Goal: Information Seeking & Learning: Learn about a topic

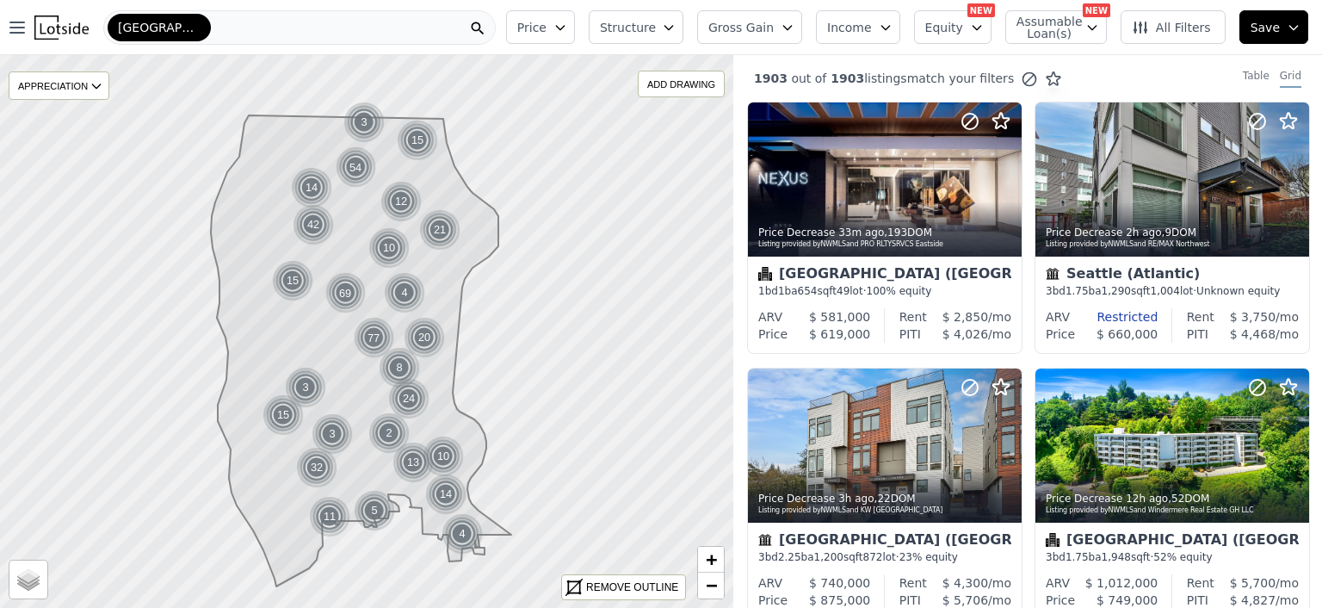
click at [672, 27] on icon "button" at bounding box center [669, 28] width 8 height 4
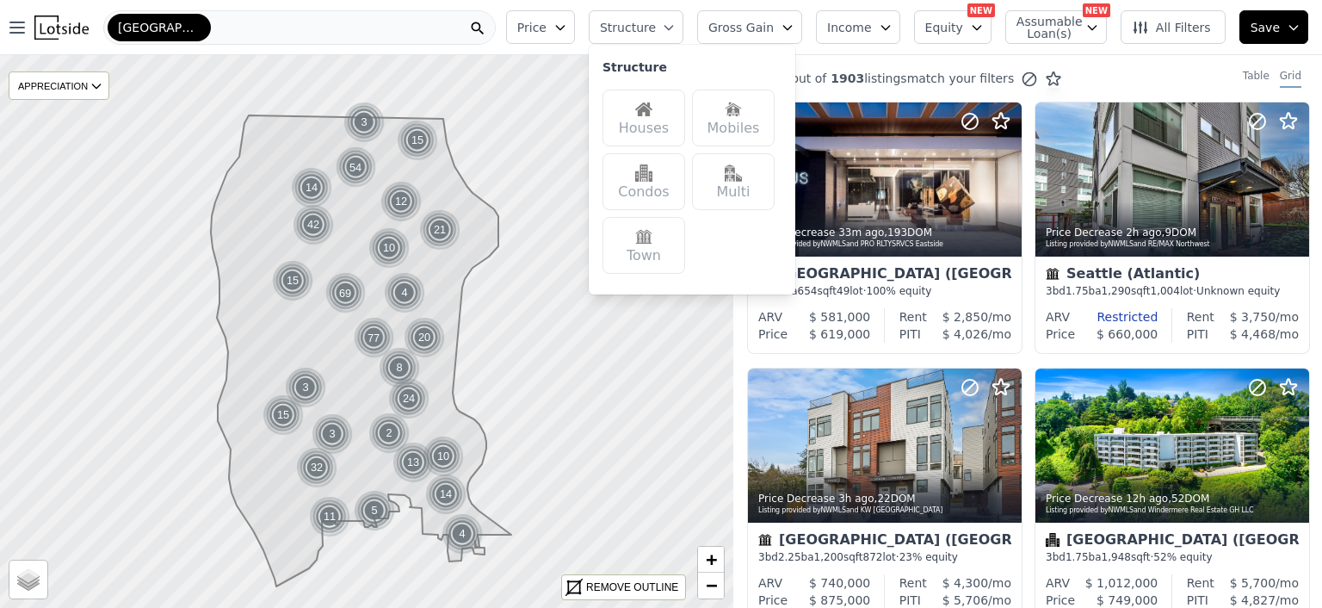
click at [653, 110] on img at bounding box center [643, 109] width 17 height 17
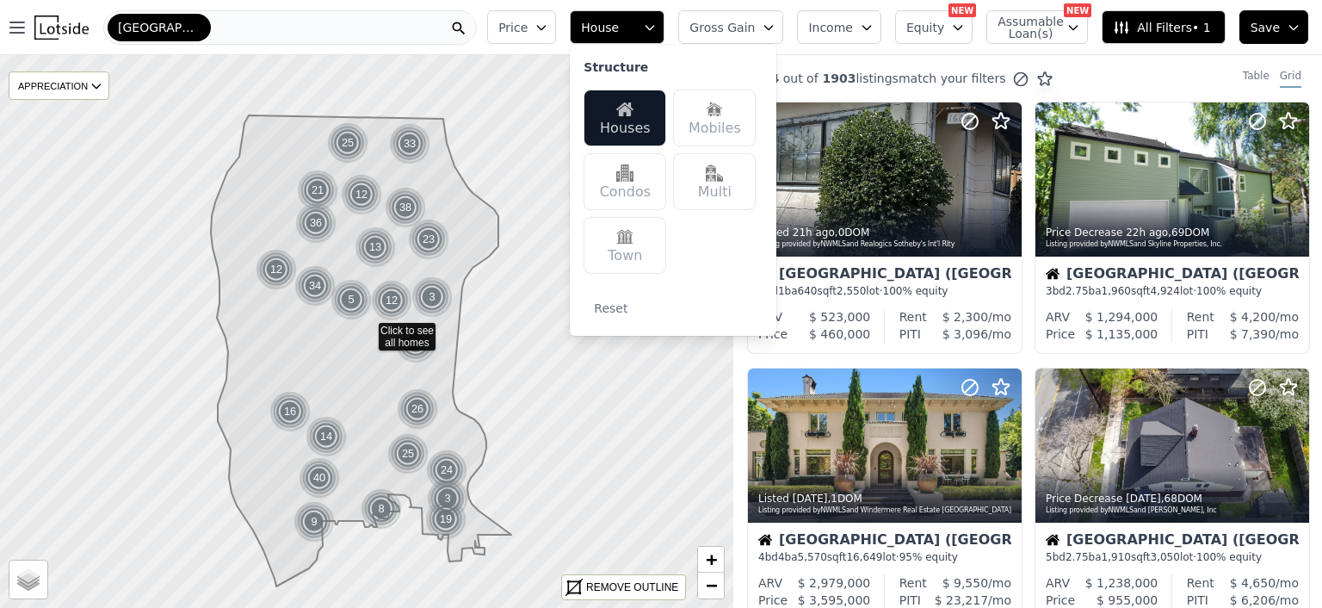
click at [723, 175] on img at bounding box center [714, 172] width 17 height 17
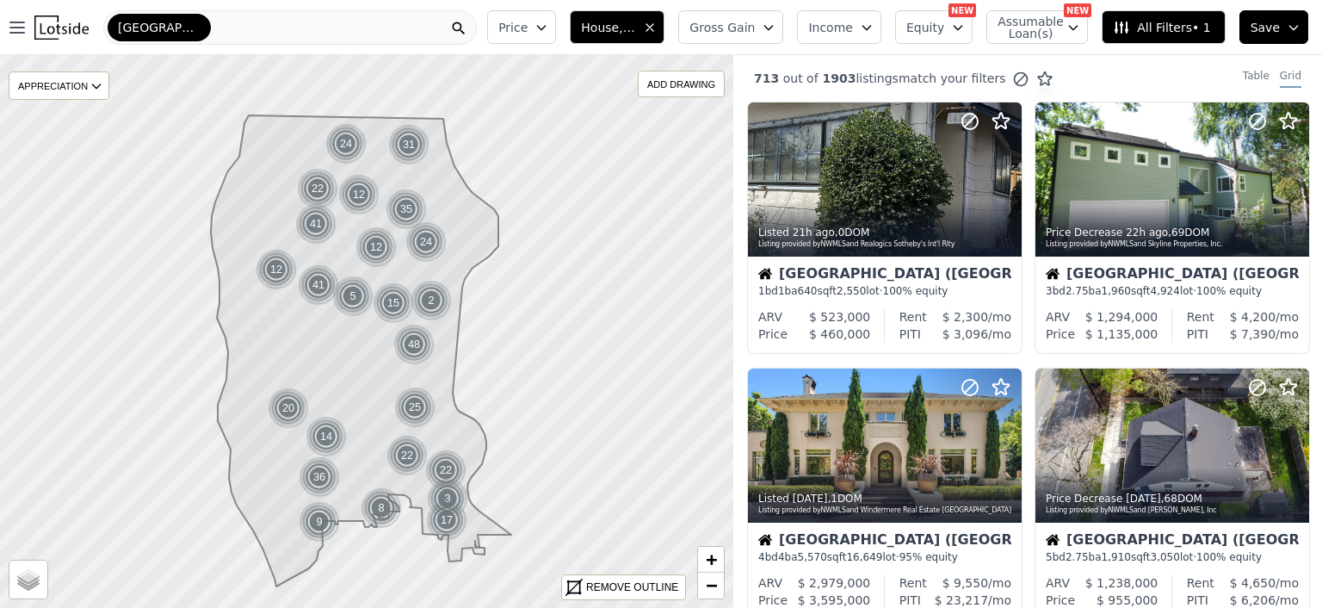
click at [548, 26] on icon "button" at bounding box center [542, 28] width 14 height 14
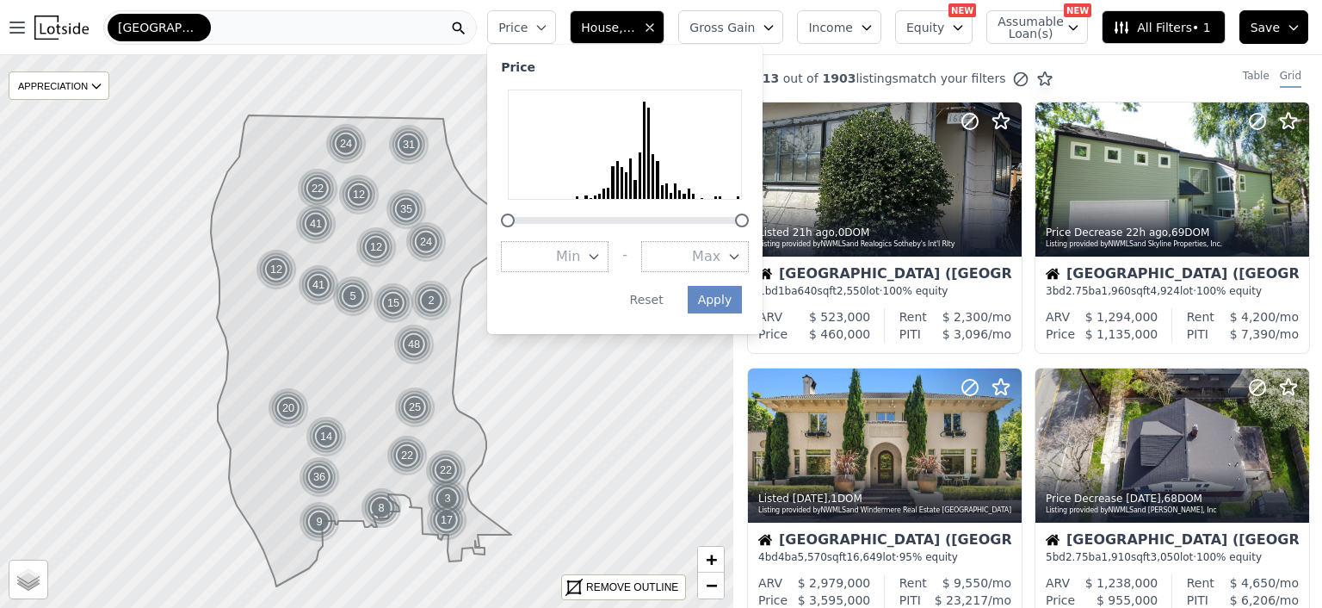
drag, startPoint x: 569, startPoint y: 26, endPoint x: 745, endPoint y: 169, distance: 226.4
click at [556, 44] on div "Price Price Min - Max Apply Reset" at bounding box center [521, 27] width 69 height 34
click at [741, 257] on icon "button" at bounding box center [734, 257] width 14 height 14
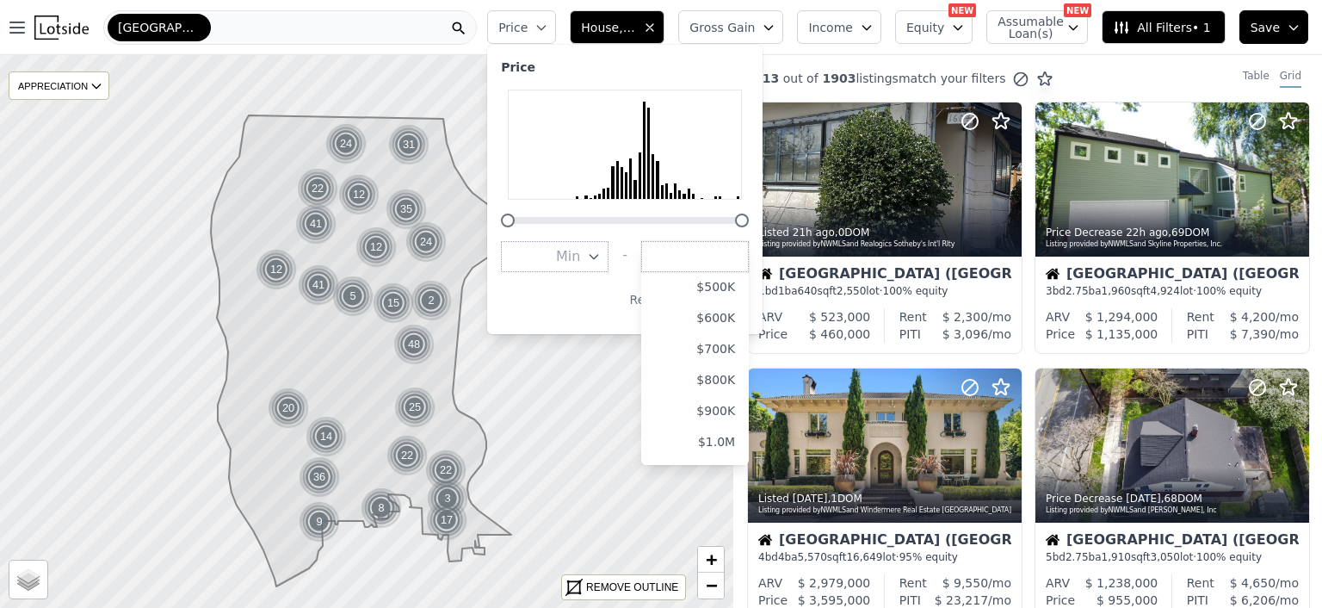
scroll to position [172, 0]
click at [735, 425] on button "$1.0M" at bounding box center [695, 425] width 108 height 31
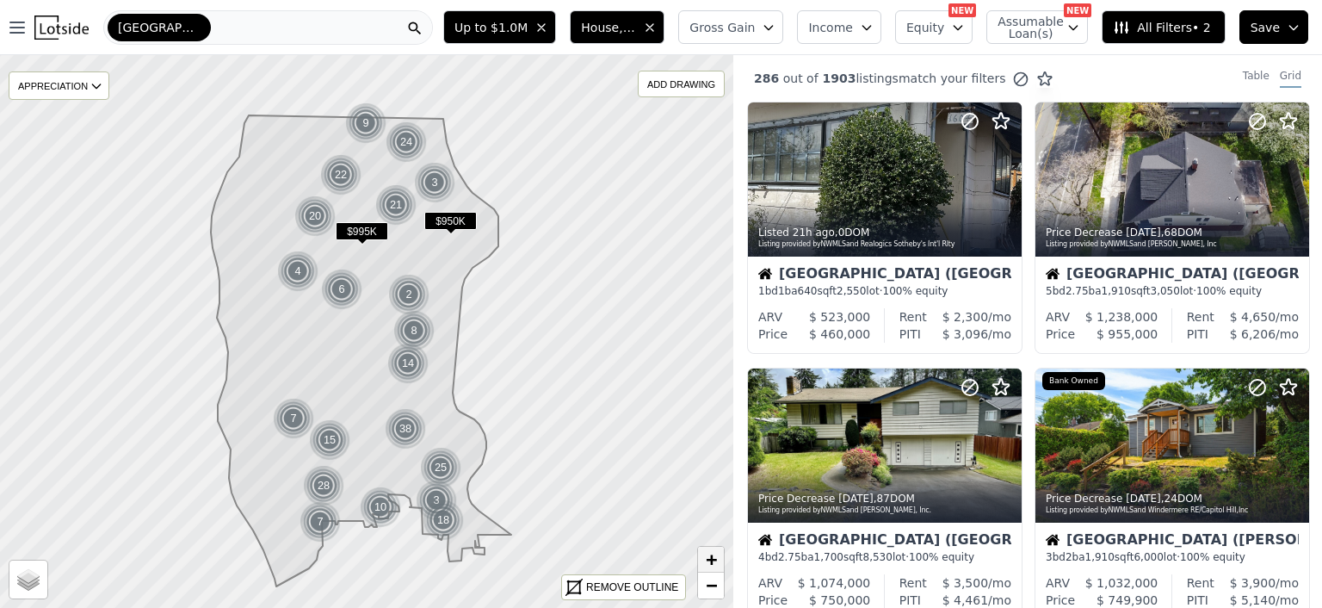
click at [709, 554] on span "+" at bounding box center [711, 559] width 11 height 22
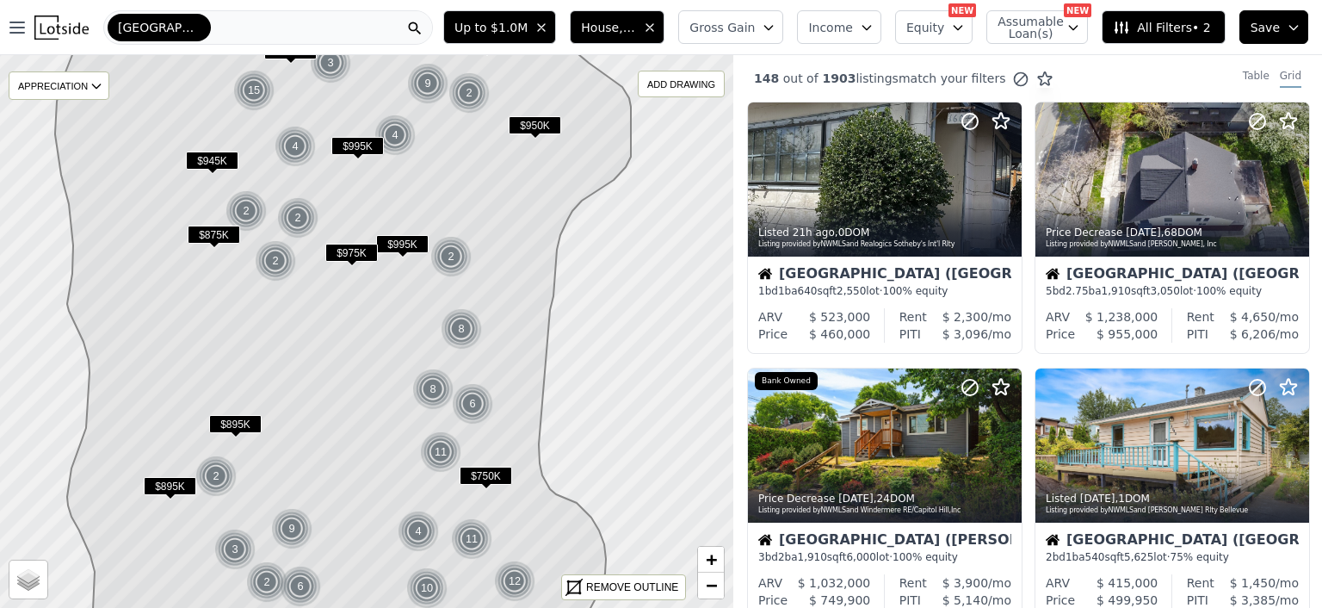
click at [204, 230] on span "$875K" at bounding box center [214, 235] width 53 height 18
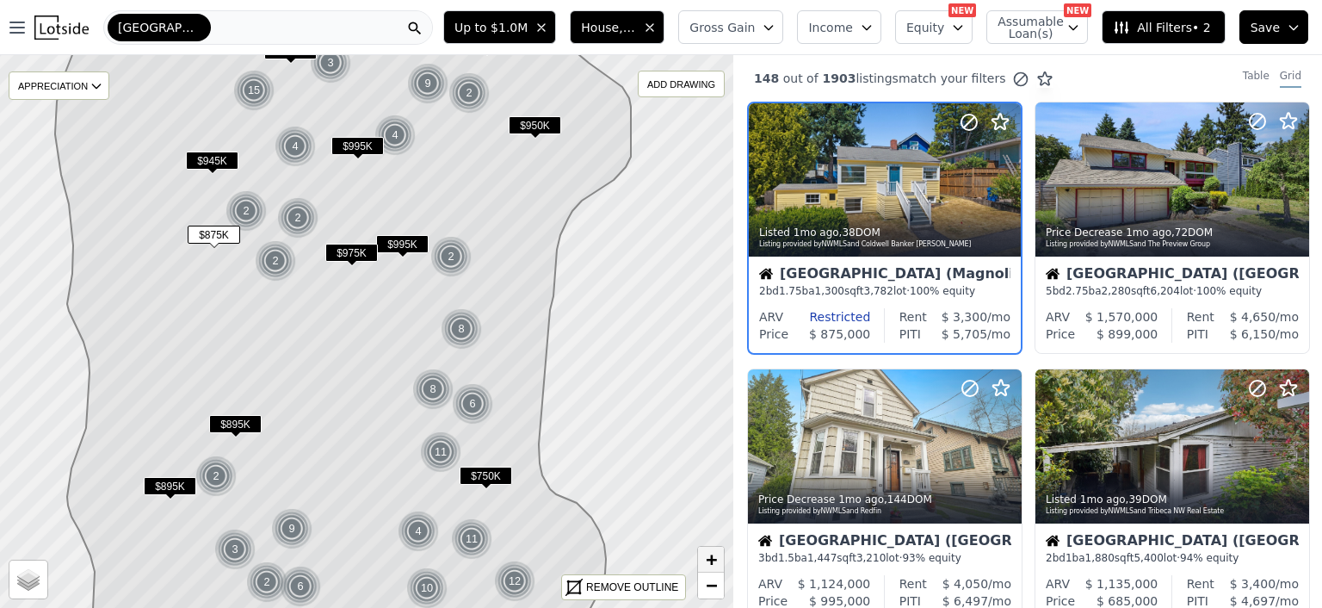
click at [711, 566] on span "+" at bounding box center [711, 559] width 11 height 22
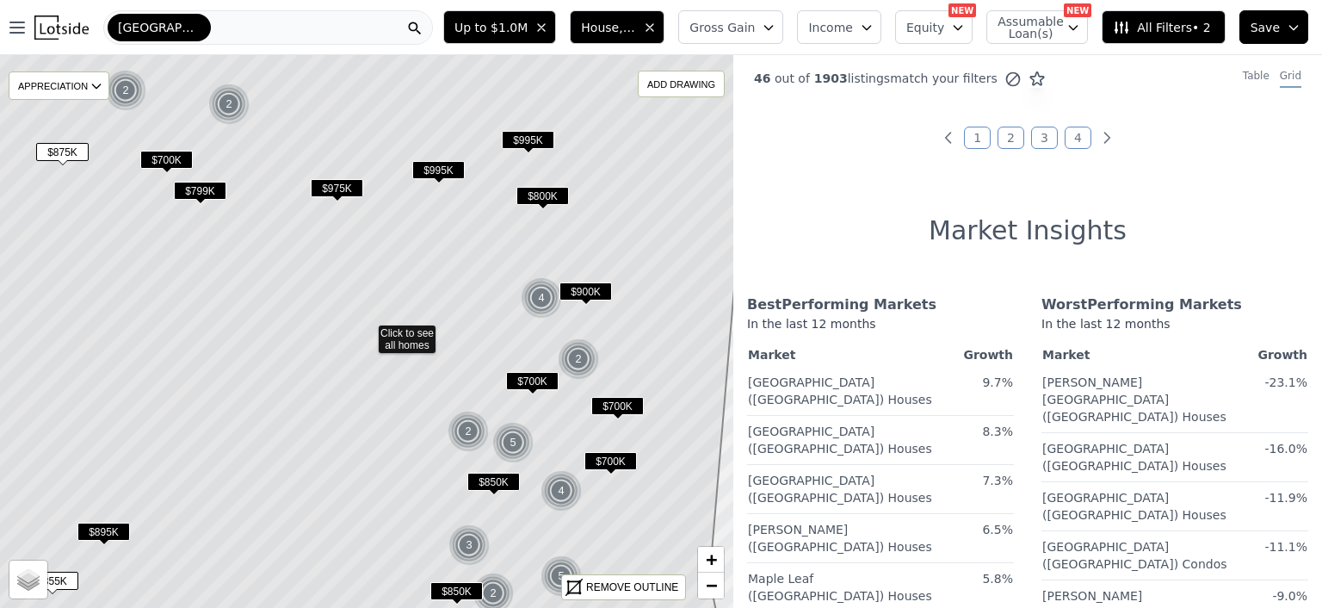
click at [337, 186] on span "$975K" at bounding box center [337, 188] width 53 height 18
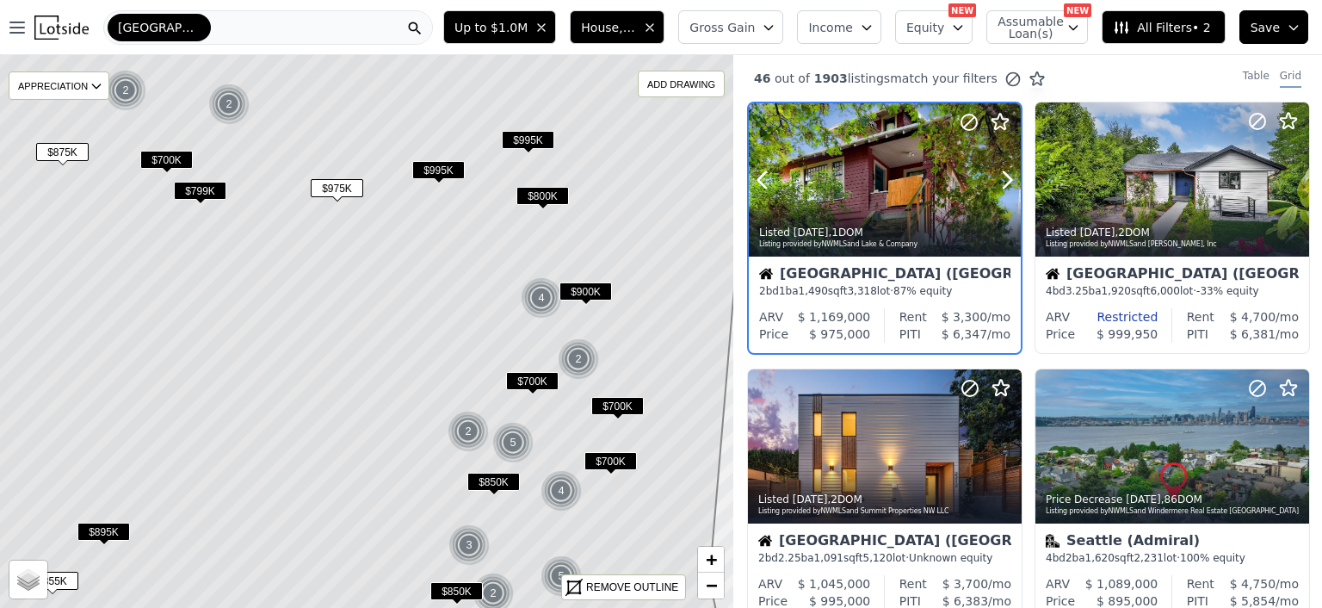
click at [885, 175] on div at bounding box center [885, 179] width 272 height 153
click at [434, 174] on span "$995K" at bounding box center [438, 170] width 53 height 18
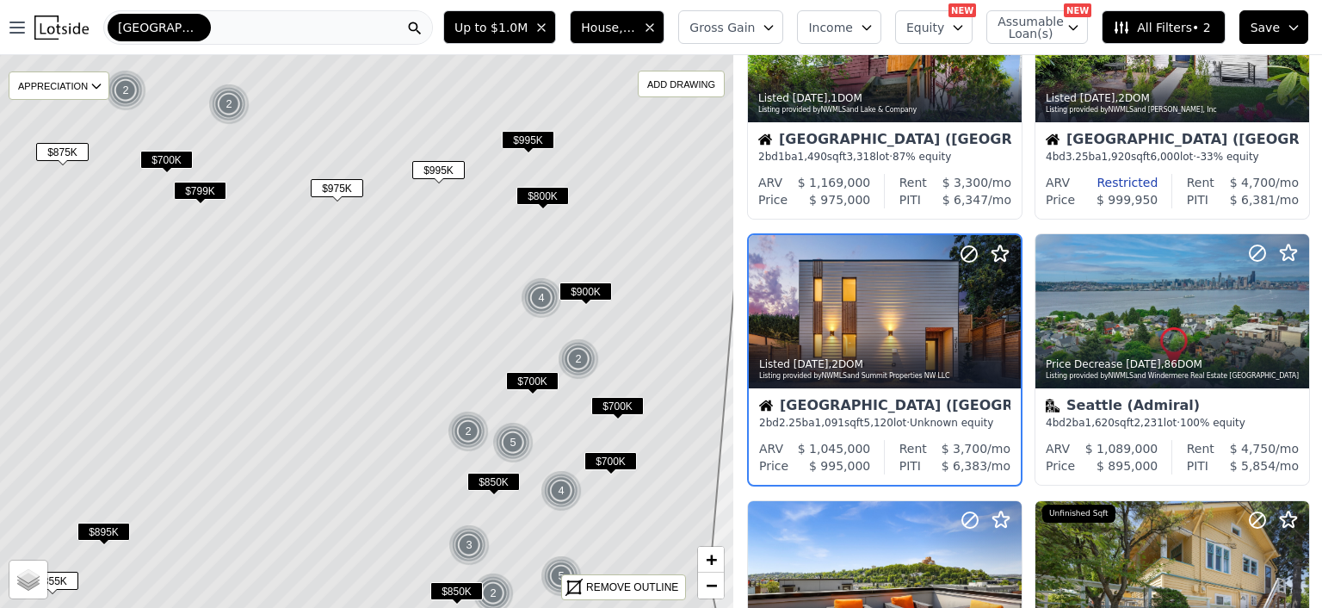
scroll to position [134, 0]
click at [518, 139] on span "$995K" at bounding box center [528, 140] width 53 height 18
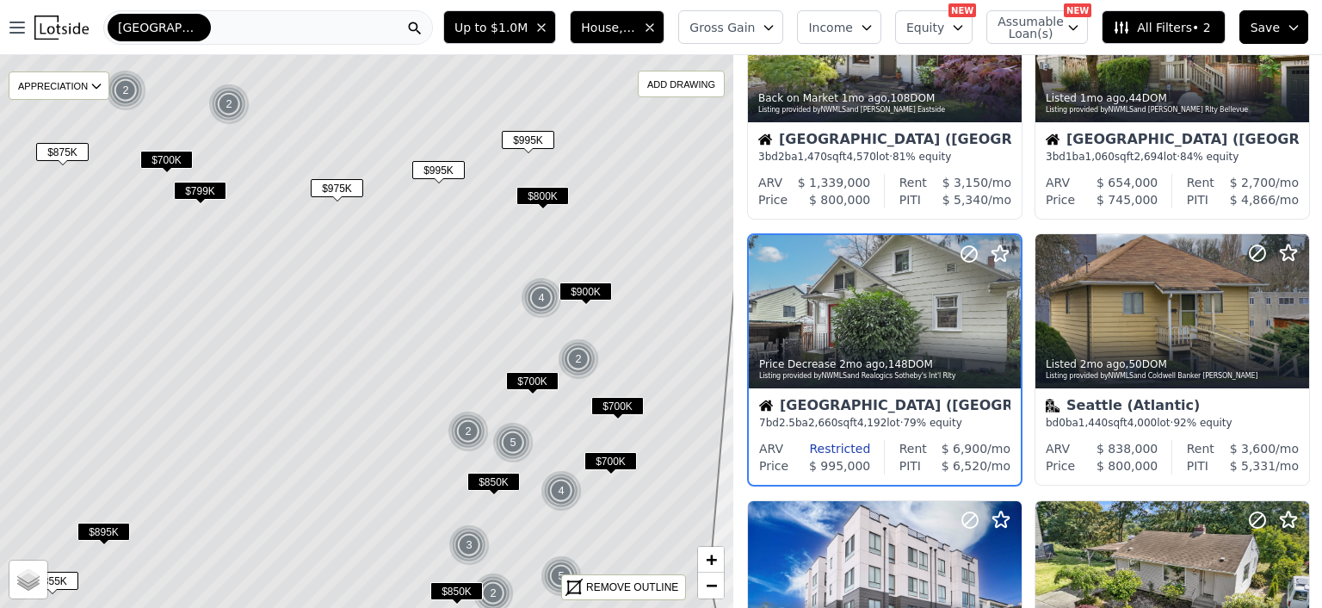
click at [540, 185] on icon at bounding box center [366, 331] width 883 height 666
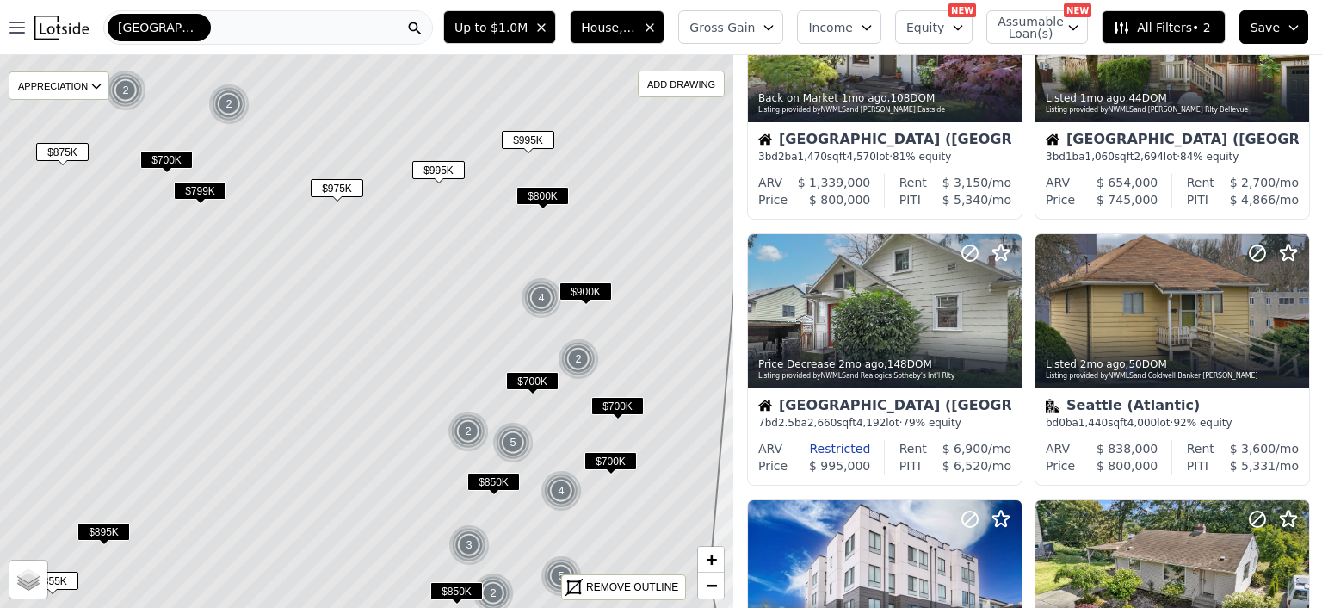
click at [539, 196] on span "$800K" at bounding box center [542, 196] width 53 height 18
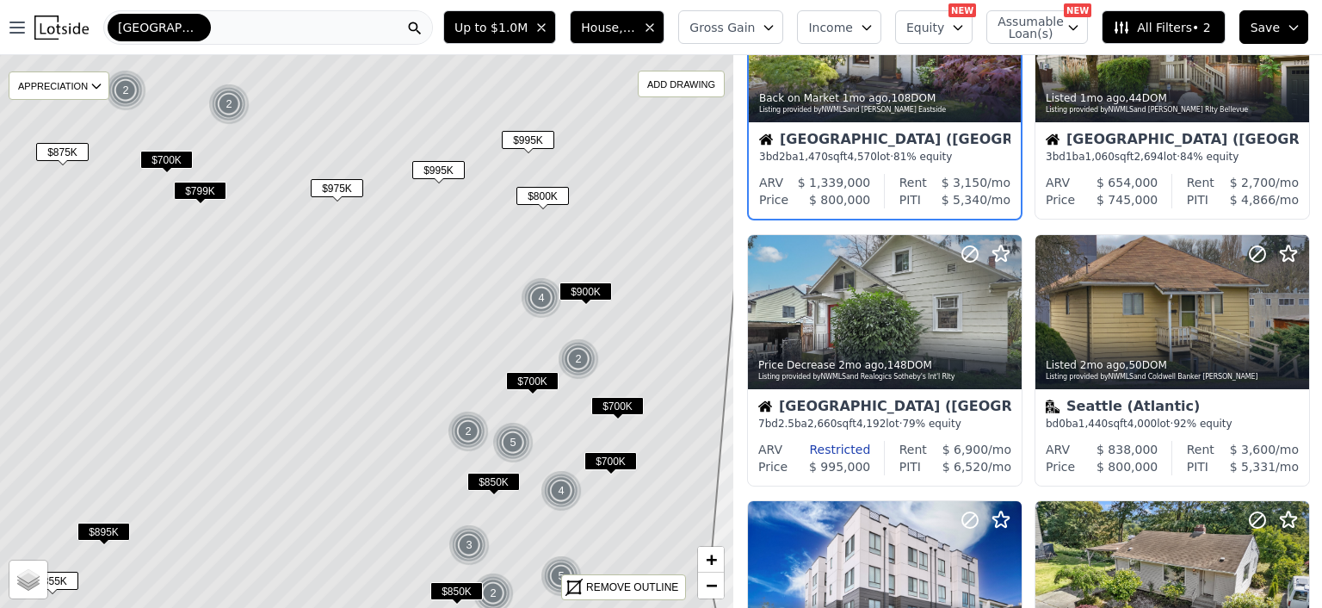
scroll to position [0, 0]
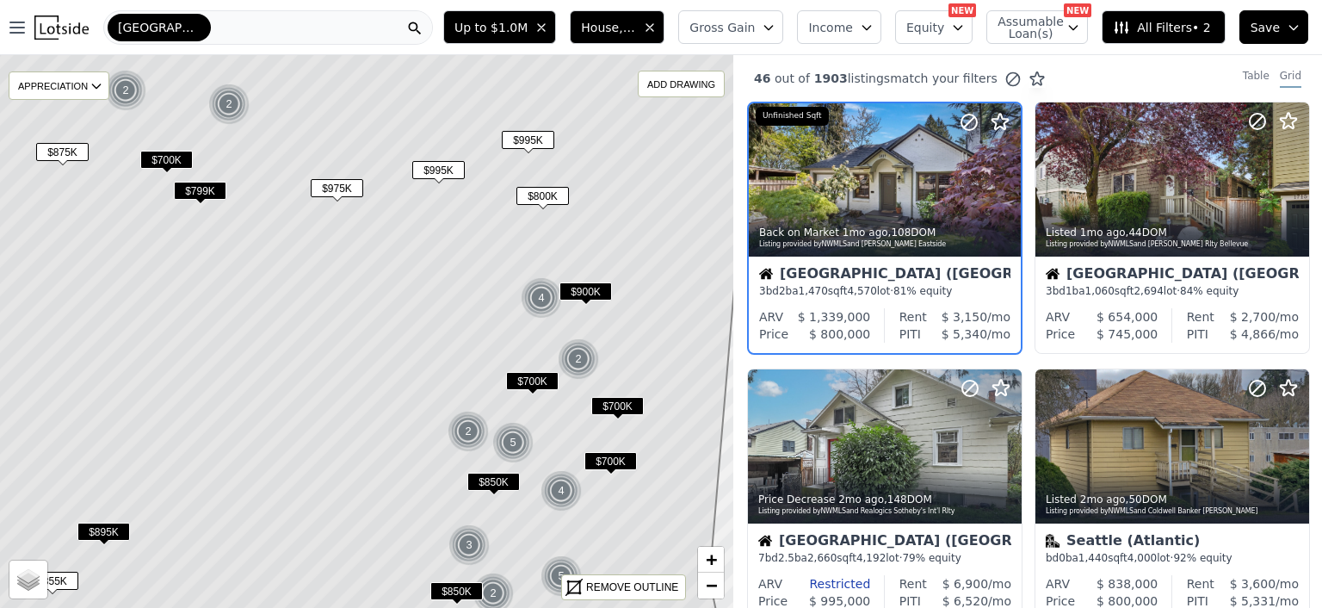
click at [201, 188] on span "$799K" at bounding box center [200, 191] width 53 height 18
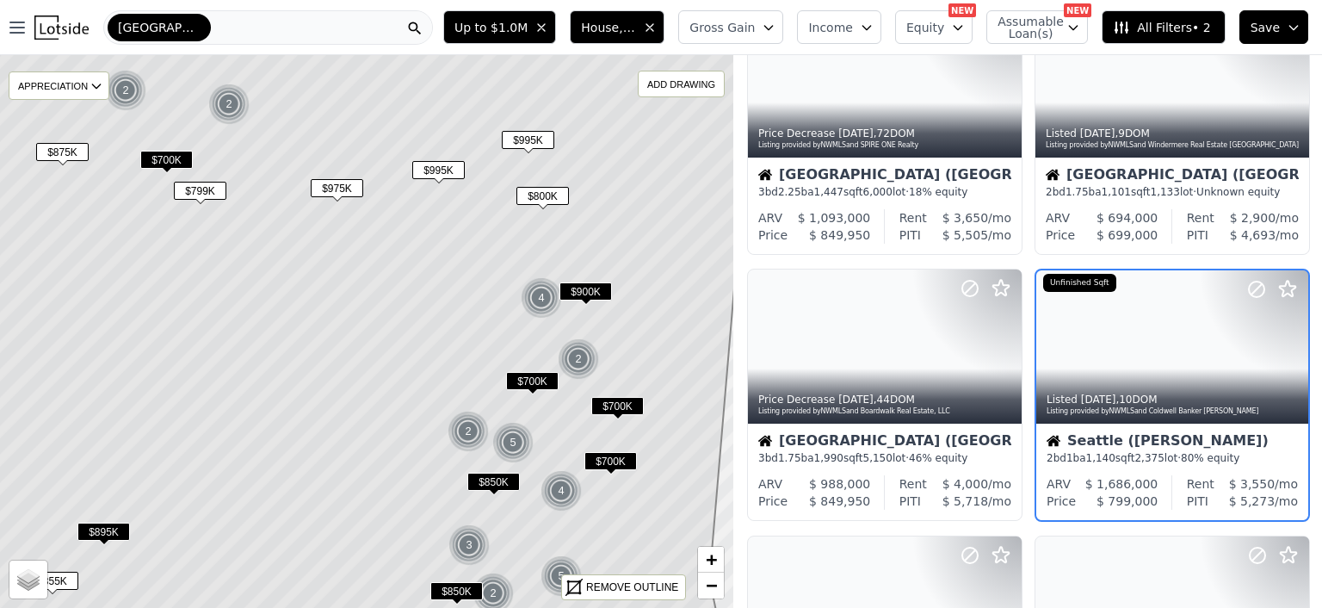
scroll to position [400, 0]
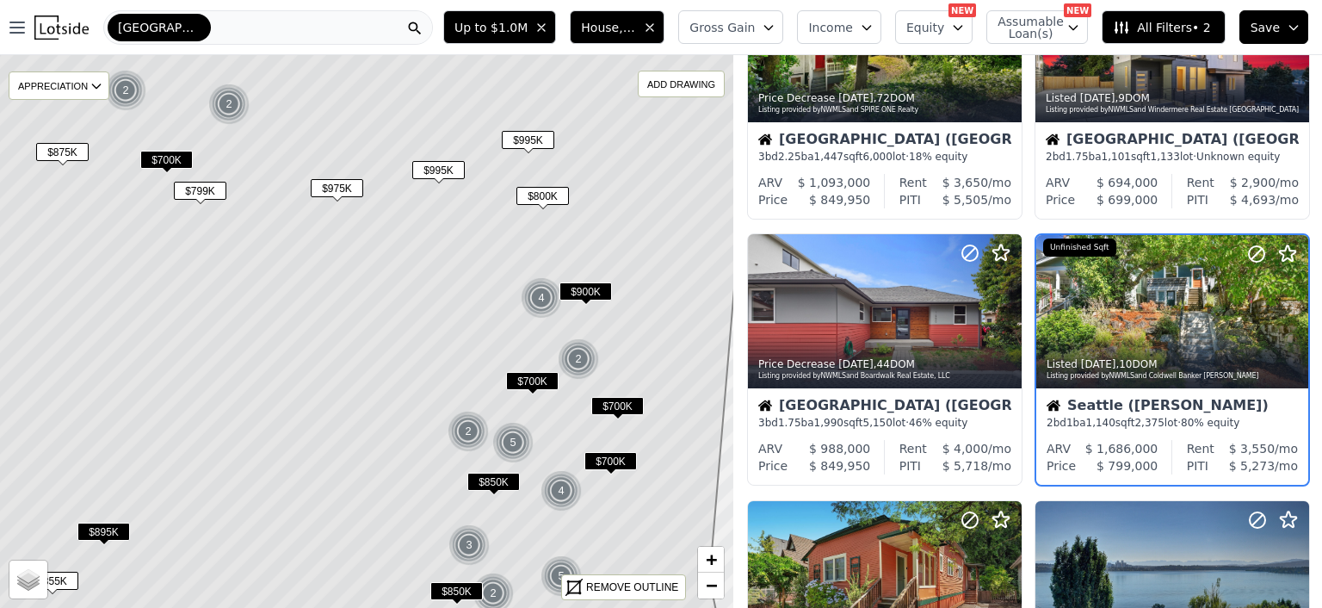
click at [165, 152] on span "$700K" at bounding box center [166, 160] width 53 height 18
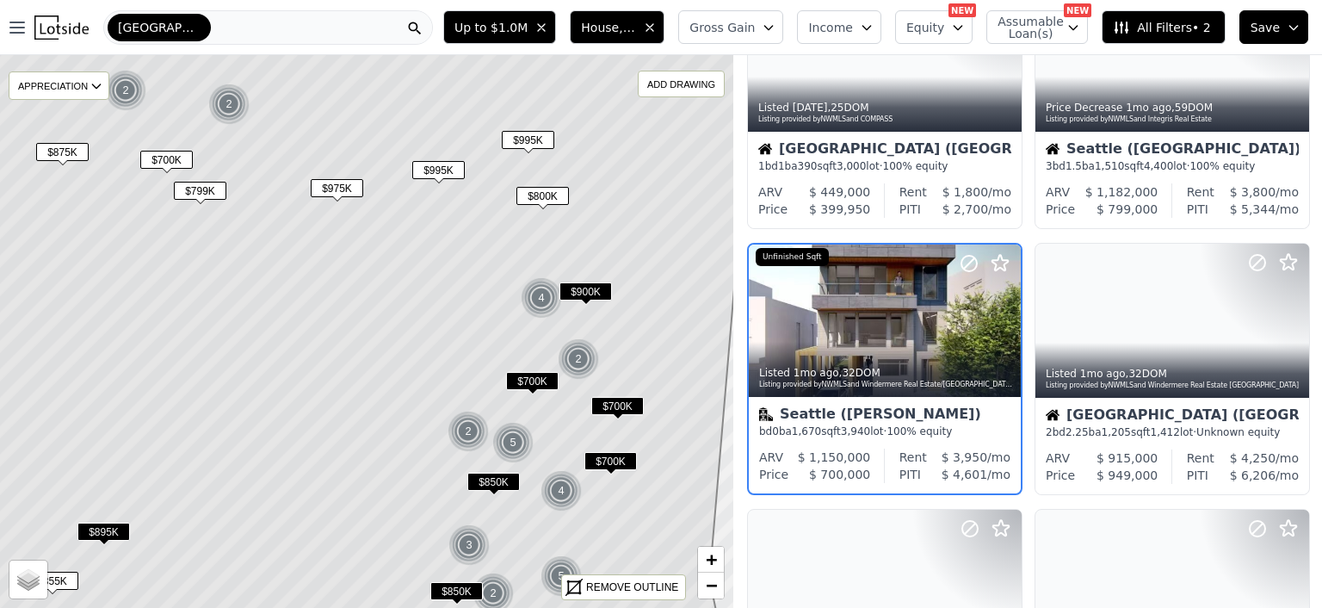
scroll to position [666, 0]
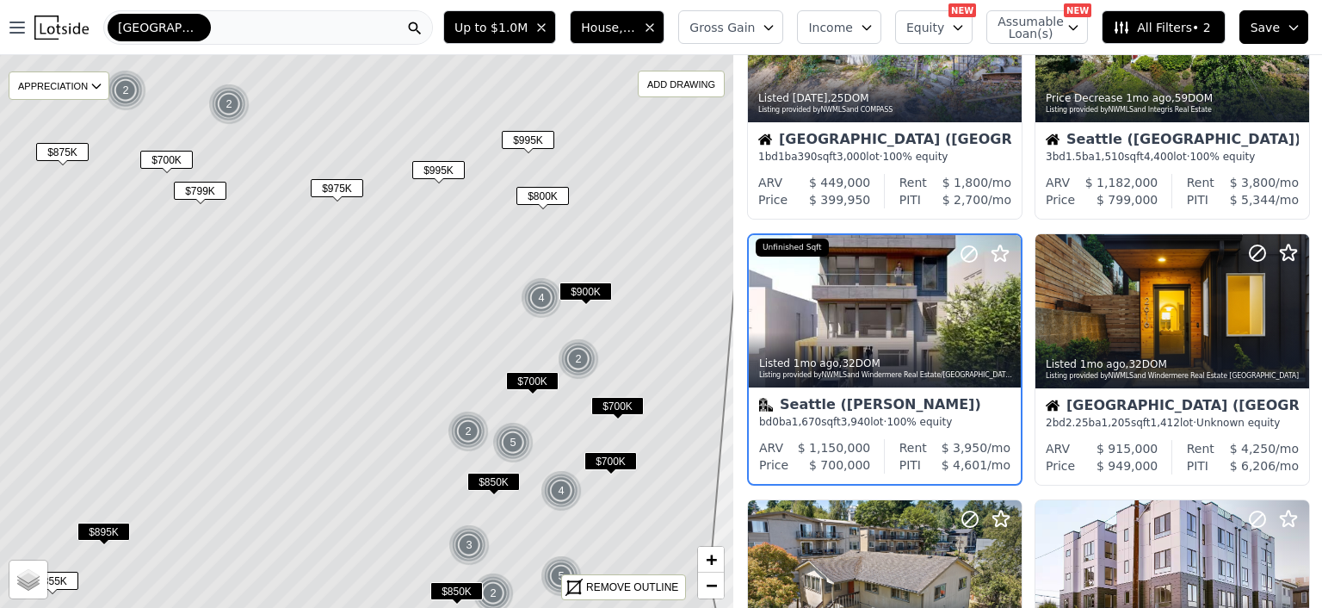
click at [195, 182] on span "$799K" at bounding box center [200, 191] width 53 height 18
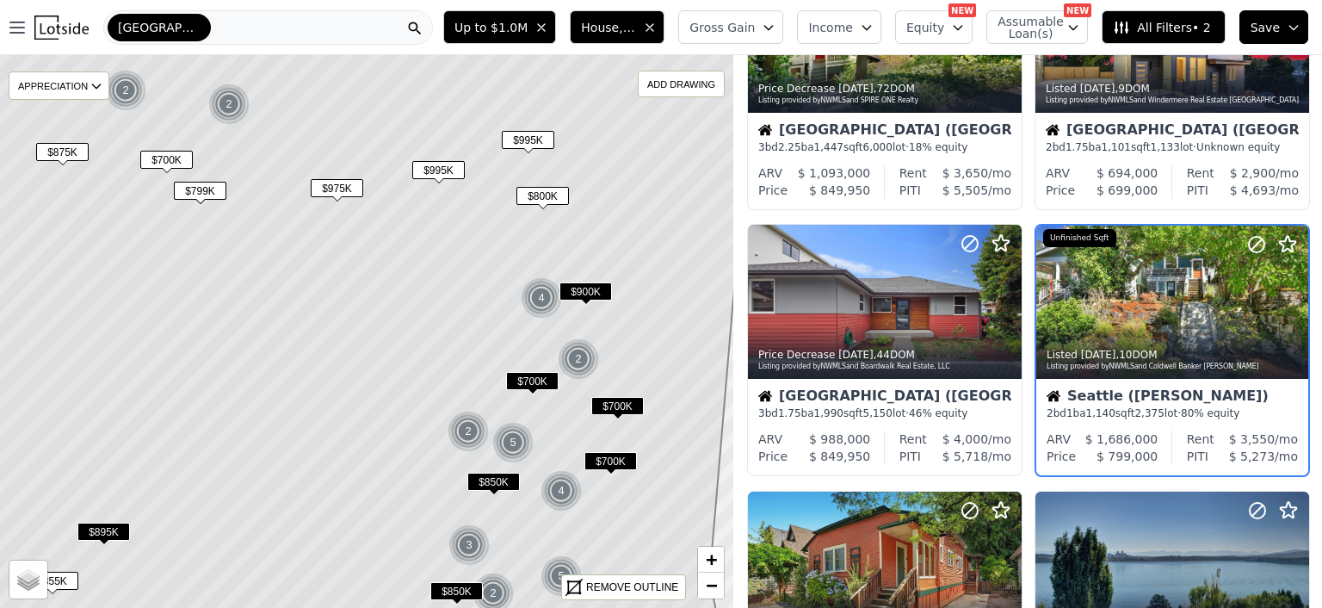
scroll to position [400, 0]
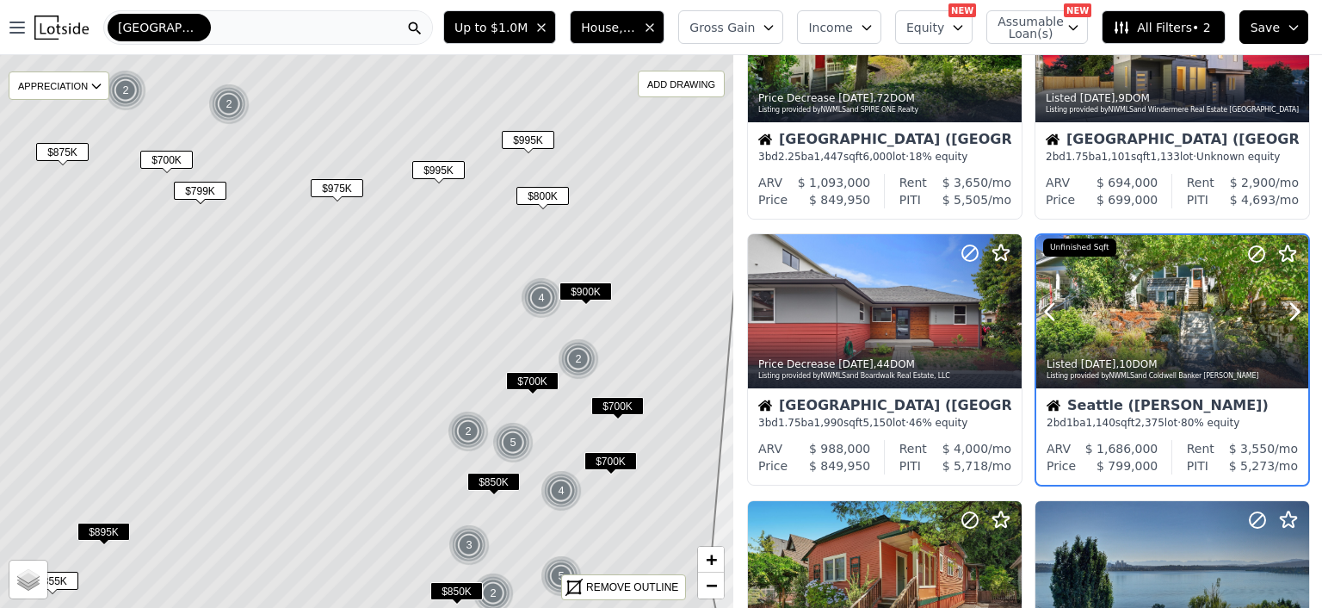
click at [1151, 322] on div at bounding box center [1172, 311] width 272 height 153
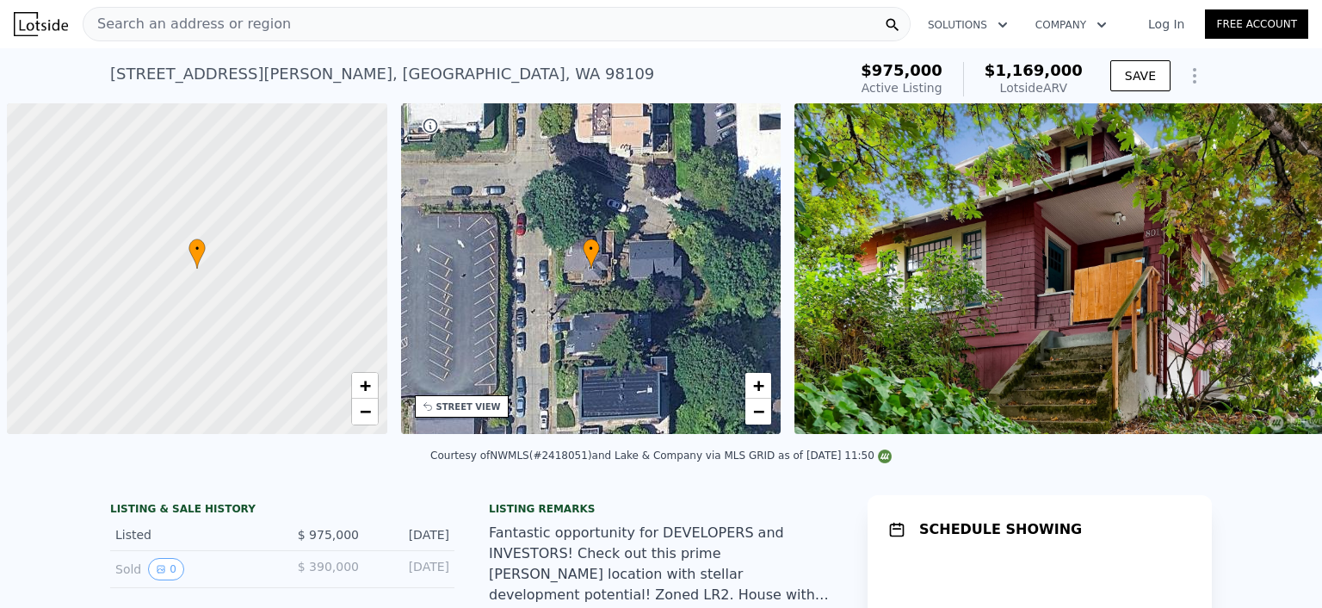
scroll to position [0, 7]
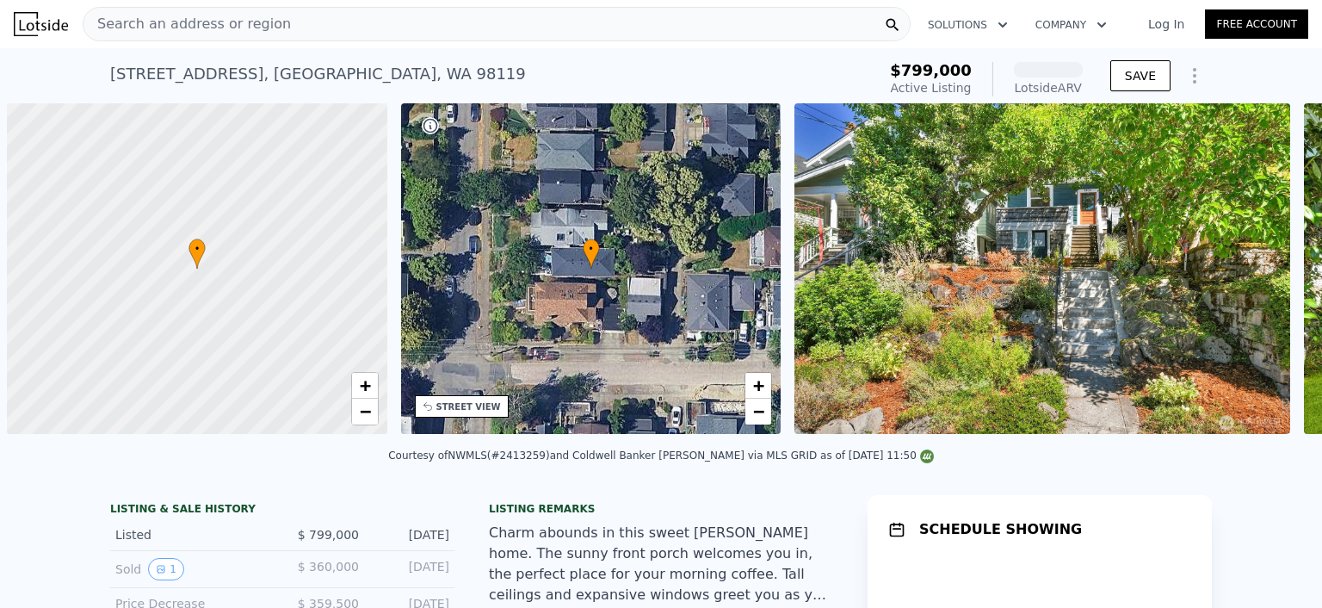
scroll to position [0, 7]
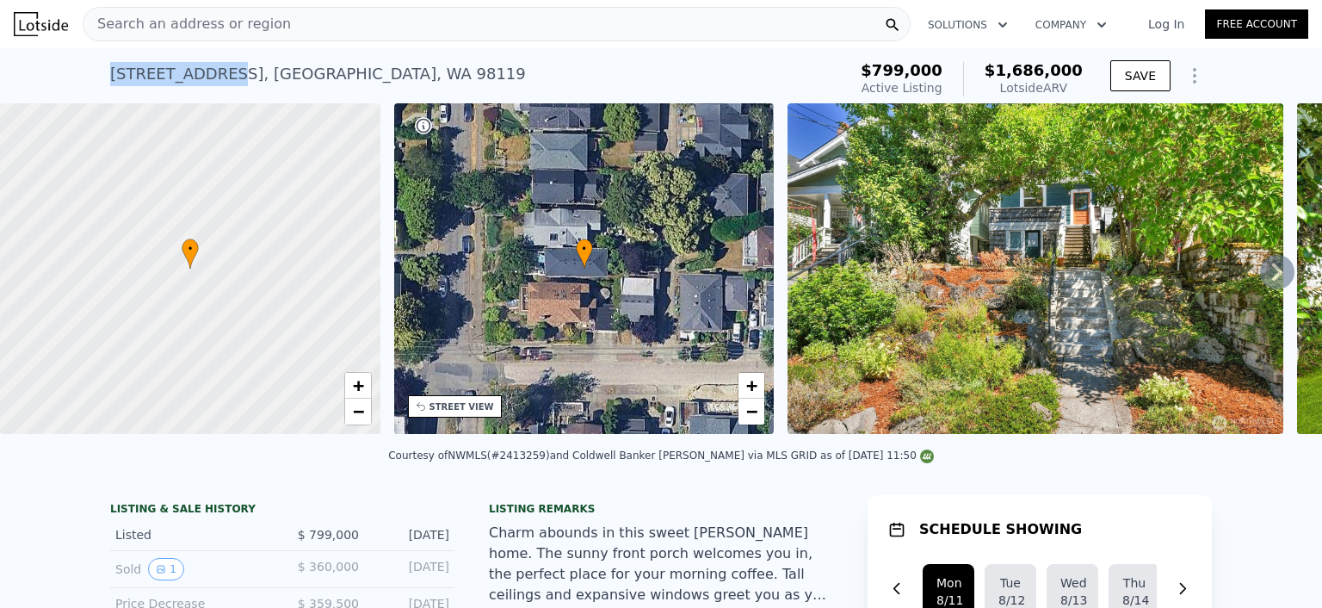
drag, startPoint x: 103, startPoint y: 71, endPoint x: 211, endPoint y: 74, distance: 107.6
click at [211, 74] on div "1904 9th Ave W , Seattle , WA 98119" at bounding box center [318, 74] width 416 height 24
copy div "1904 9th Ave W"
drag, startPoint x: 100, startPoint y: 71, endPoint x: 210, endPoint y: 65, distance: 110.4
click at [210, 65] on div "1904 9th Ave W , Seattle , WA 98119 Active at $799k (~ARV $1.686m ) $799,000 Ac…" at bounding box center [661, 75] width 1322 height 55
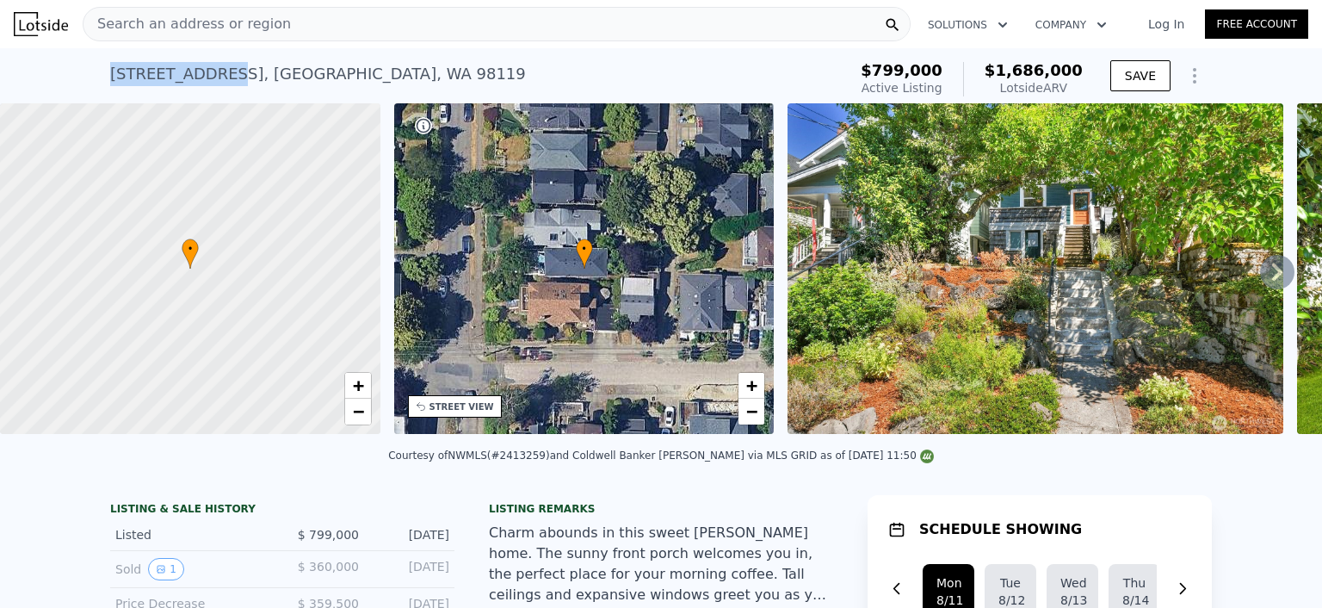
copy div "1904 9th Ave W"
